Goal: Transaction & Acquisition: Download file/media

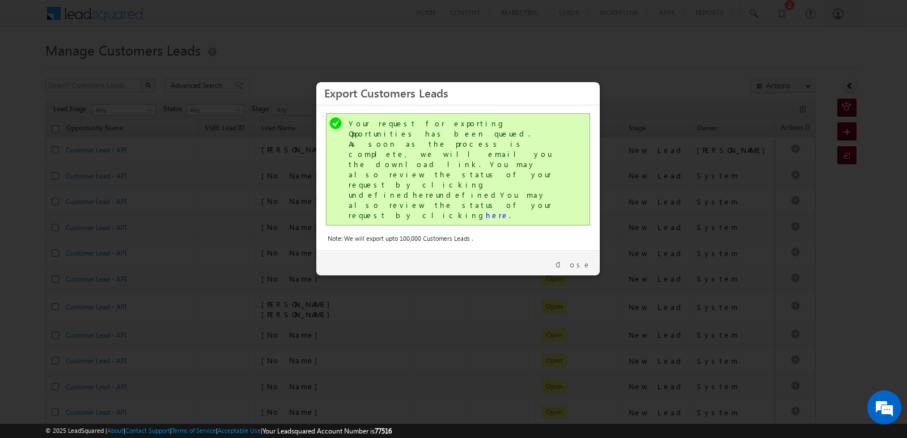
click at [573, 260] on link "Close" at bounding box center [573, 265] width 36 height 10
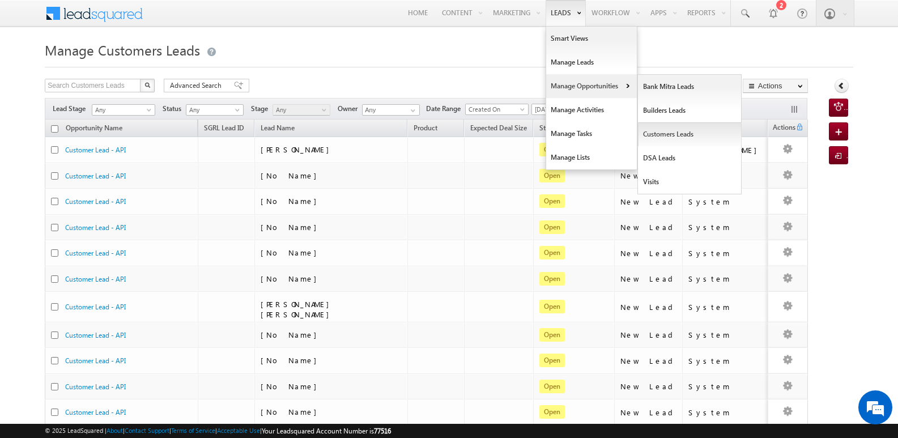
click at [665, 129] on link "Customers Leads" at bounding box center [690, 134] width 104 height 24
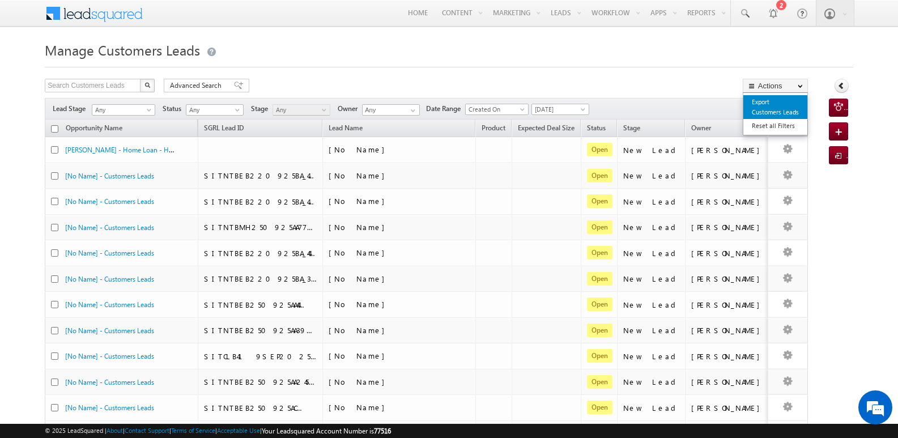
click at [767, 105] on link "Export Customers Leads" at bounding box center [775, 107] width 64 height 24
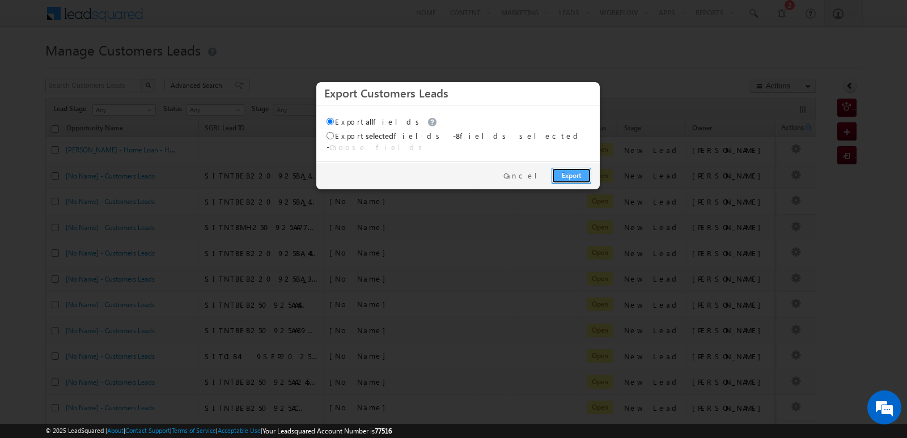
click at [576, 168] on link "Export" at bounding box center [571, 176] width 40 height 16
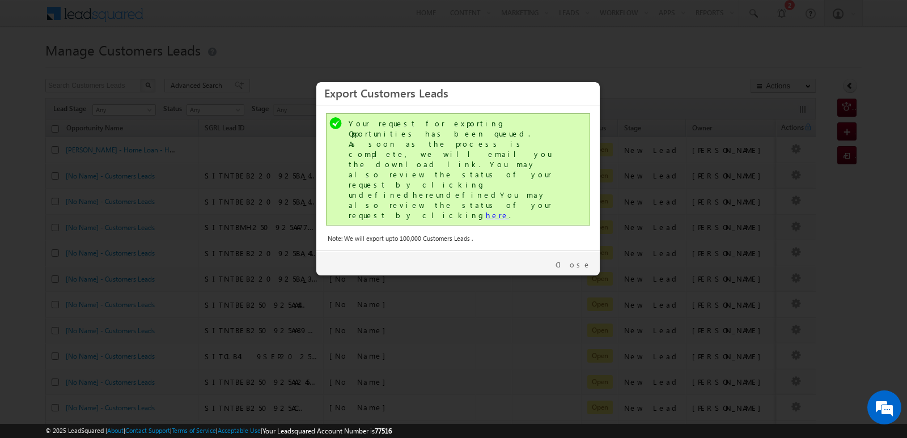
click at [486, 210] on link "here" at bounding box center [497, 215] width 23 height 10
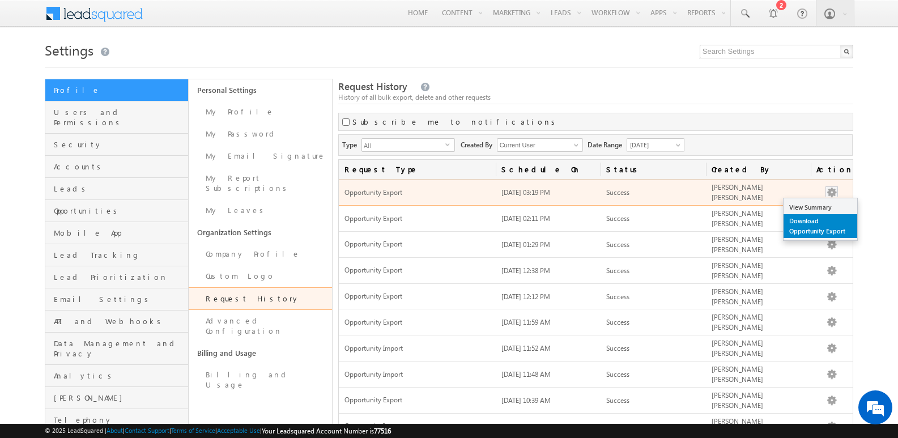
click at [819, 223] on link "Download Opportunity Export" at bounding box center [821, 226] width 74 height 24
